Goal: Task Accomplishment & Management: Use online tool/utility

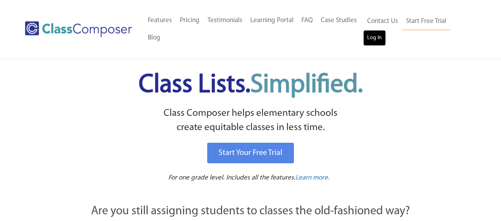
click at [375, 38] on link "Log In" at bounding box center [374, 38] width 23 height 16
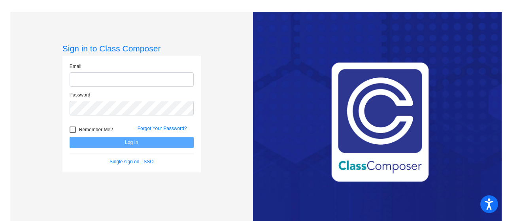
type input "[EMAIL_ADDRESS][DOMAIN_NAME]"
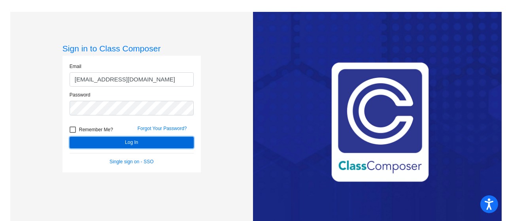
click at [118, 141] on button "Log In" at bounding box center [132, 142] width 124 height 11
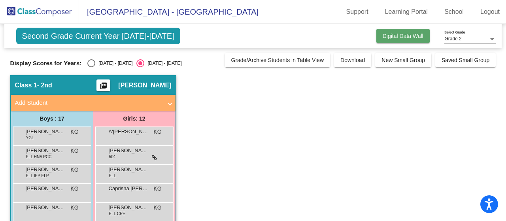
click at [391, 39] on button "Digital Data Wall" at bounding box center [403, 36] width 53 height 14
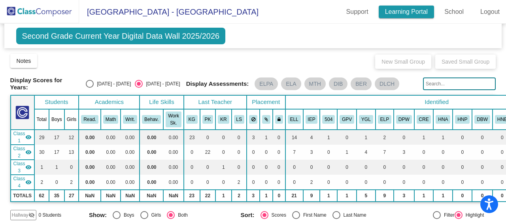
click at [415, 8] on link "Learning Portal" at bounding box center [407, 12] width 56 height 13
click at [468, 85] on input "text" at bounding box center [459, 84] width 73 height 13
type input "sel"
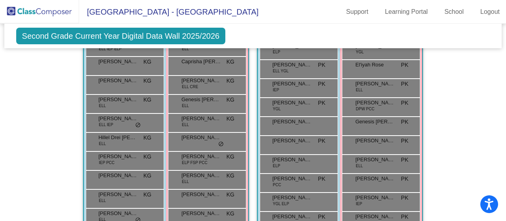
scroll to position [280, 0]
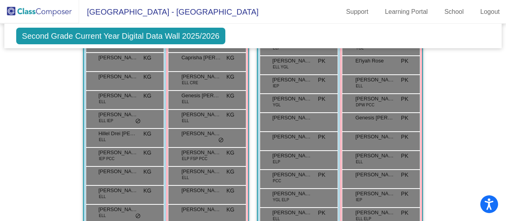
click at [467, 93] on div "Hallway - Hallway Class picture_as_pdf Add Student First Name Last Name Student…" at bounding box center [253, 201] width 486 height 514
